Goal: Understand process/instructions

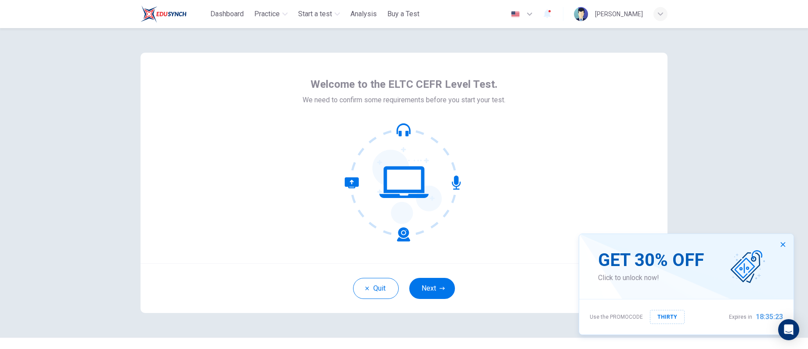
click at [584, 166] on div "Welcome to the ELTC CEFR Level Test. We need to confirm some requirements befor…" at bounding box center [404, 158] width 527 height 211
click at [440, 289] on icon "button" at bounding box center [442, 288] width 5 height 3
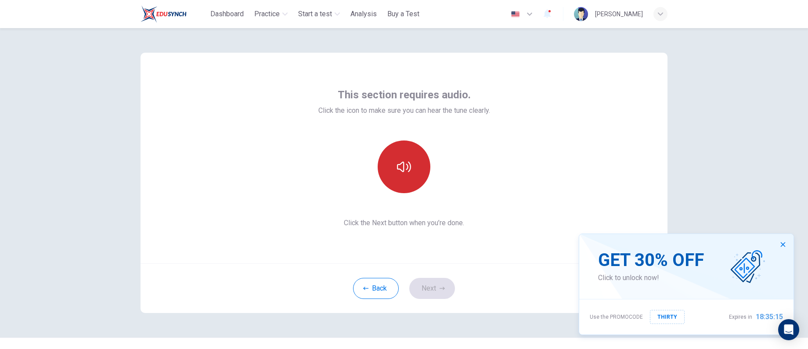
click at [387, 171] on button "button" at bounding box center [404, 167] width 53 height 53
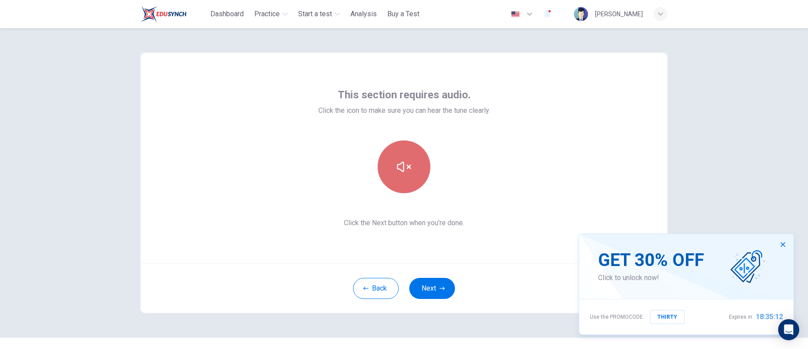
click at [387, 171] on button "button" at bounding box center [404, 167] width 53 height 53
click at [404, 155] on button "button" at bounding box center [404, 167] width 53 height 53
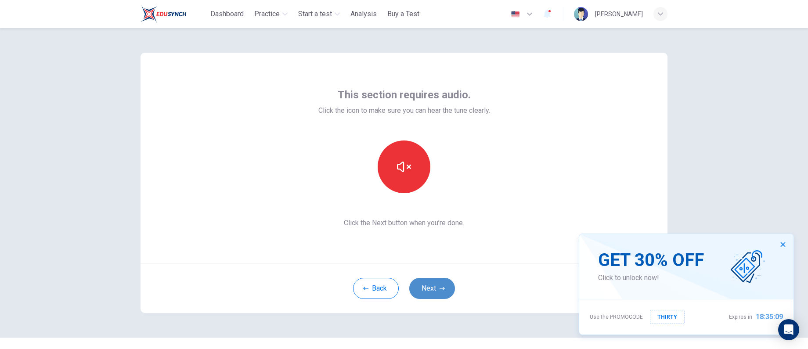
click at [437, 287] on button "Next" at bounding box center [432, 288] width 46 height 21
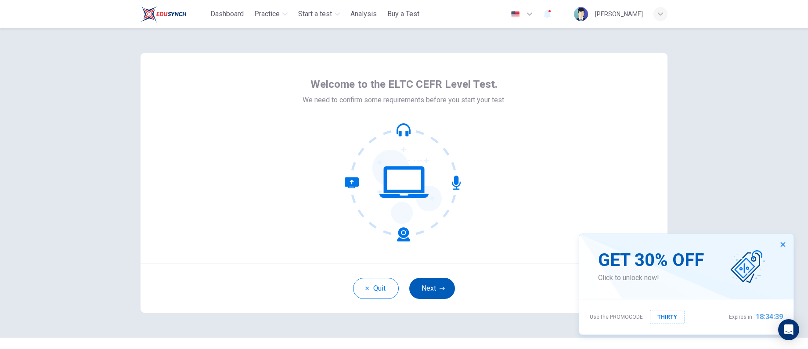
click at [430, 287] on button "Next" at bounding box center [432, 288] width 46 height 21
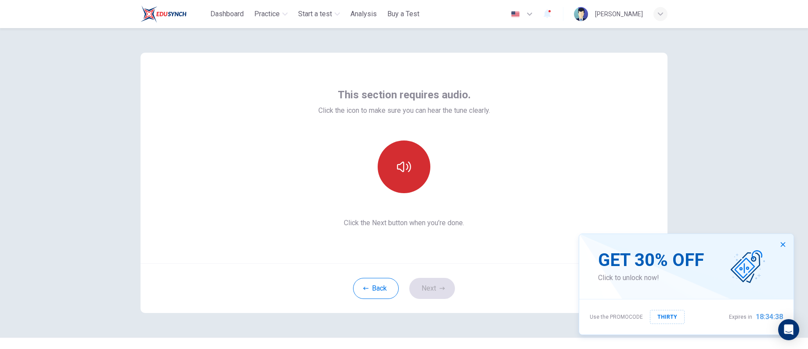
click at [398, 170] on icon "button" at bounding box center [404, 167] width 14 height 14
click at [441, 299] on button "Next" at bounding box center [432, 288] width 46 height 21
